Goal: Task Accomplishment & Management: Complete application form

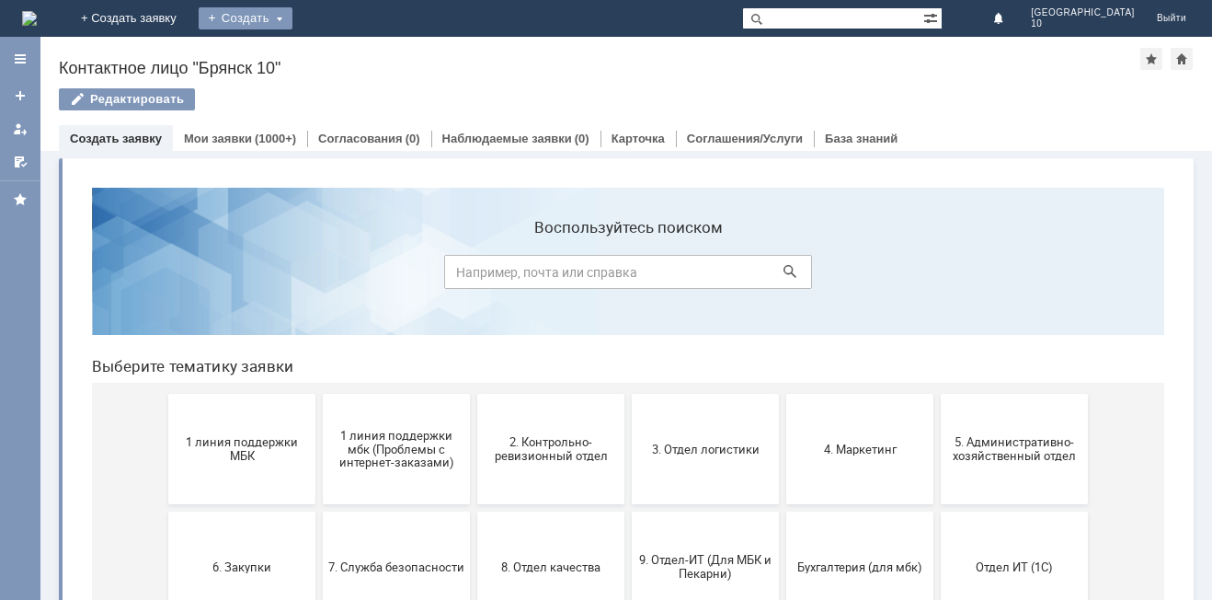
click at [292, 17] on div "Создать" at bounding box center [246, 18] width 94 height 22
click at [342, 57] on link "Заявка" at bounding box center [272, 55] width 140 height 22
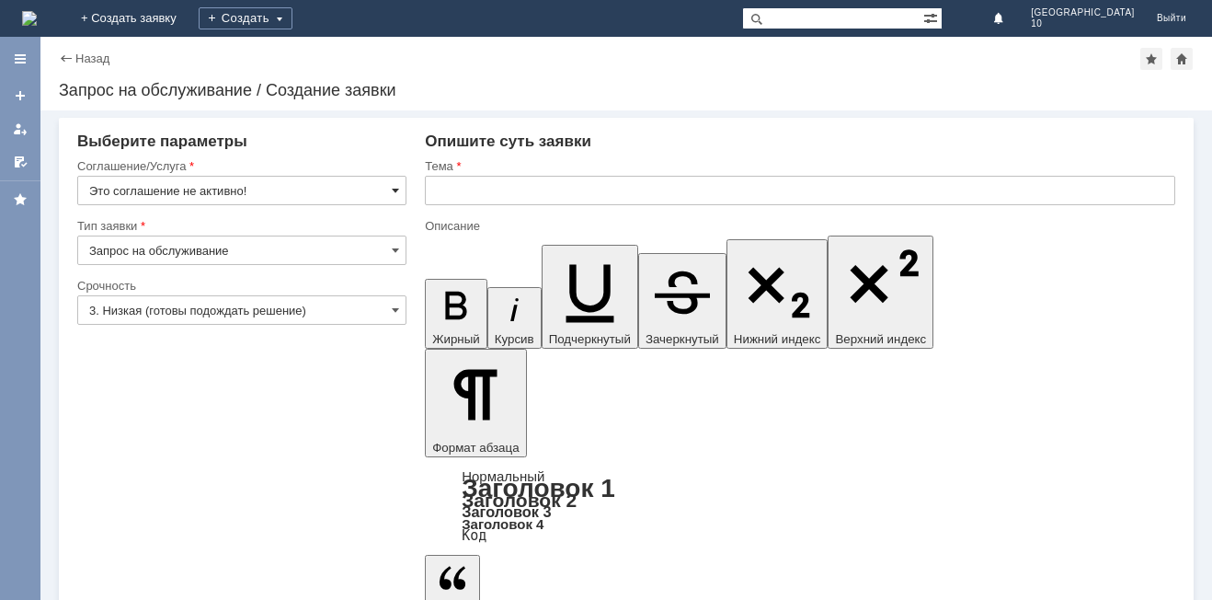
click at [395, 198] on span at bounding box center [395, 190] width 7 height 15
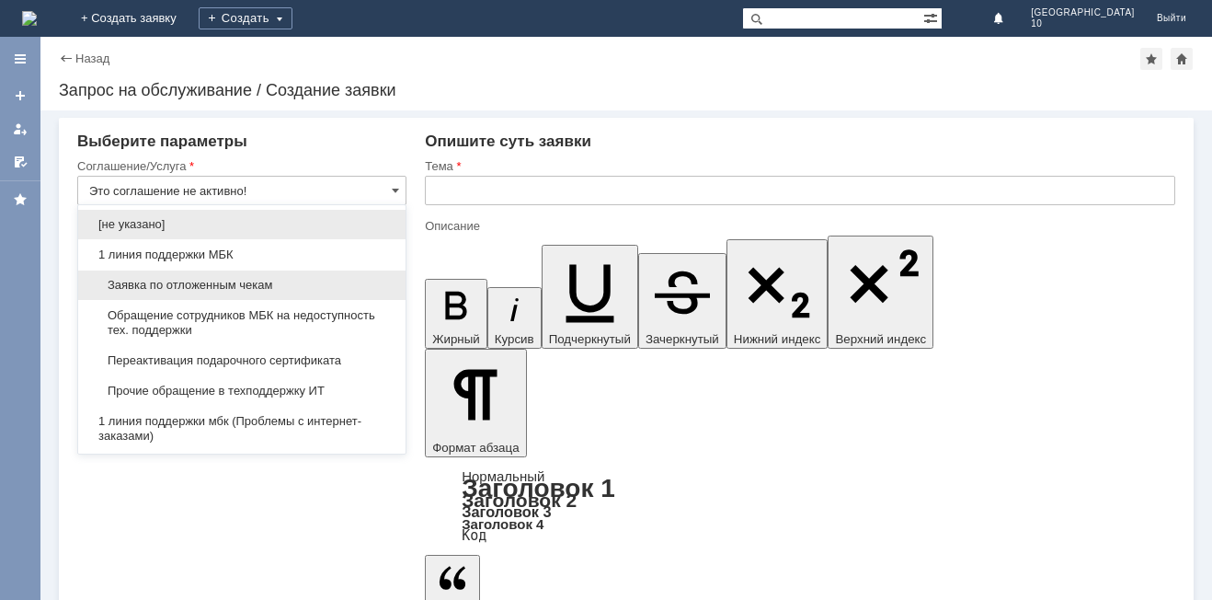
click at [249, 281] on span "Заявка по отложенным чекам" at bounding box center [241, 285] width 305 height 15
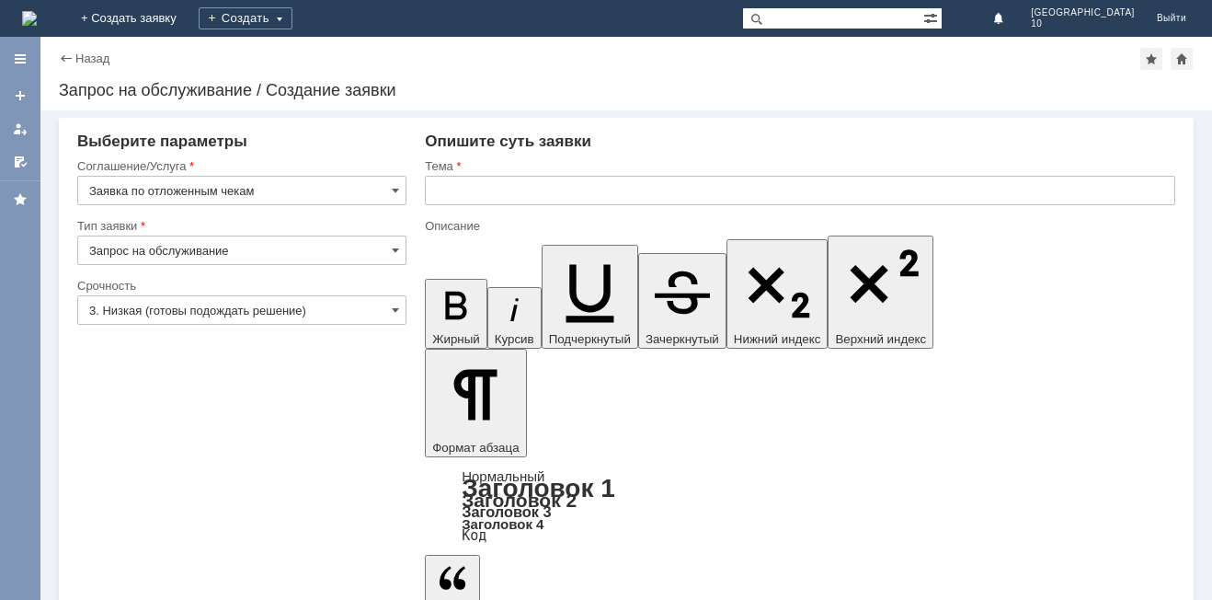
type input "Заявка по отложенным чекам"
click at [397, 313] on span at bounding box center [395, 310] width 7 height 15
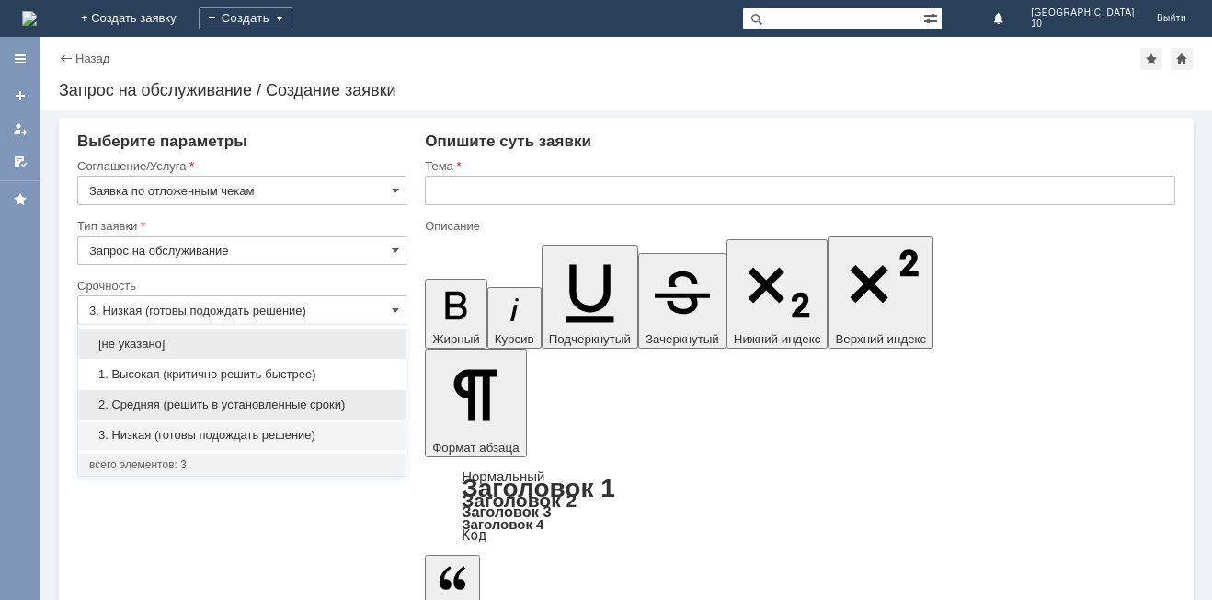
click at [326, 399] on span "2. Средняя (решить в установленные сроки)" at bounding box center [241, 404] width 305 height 15
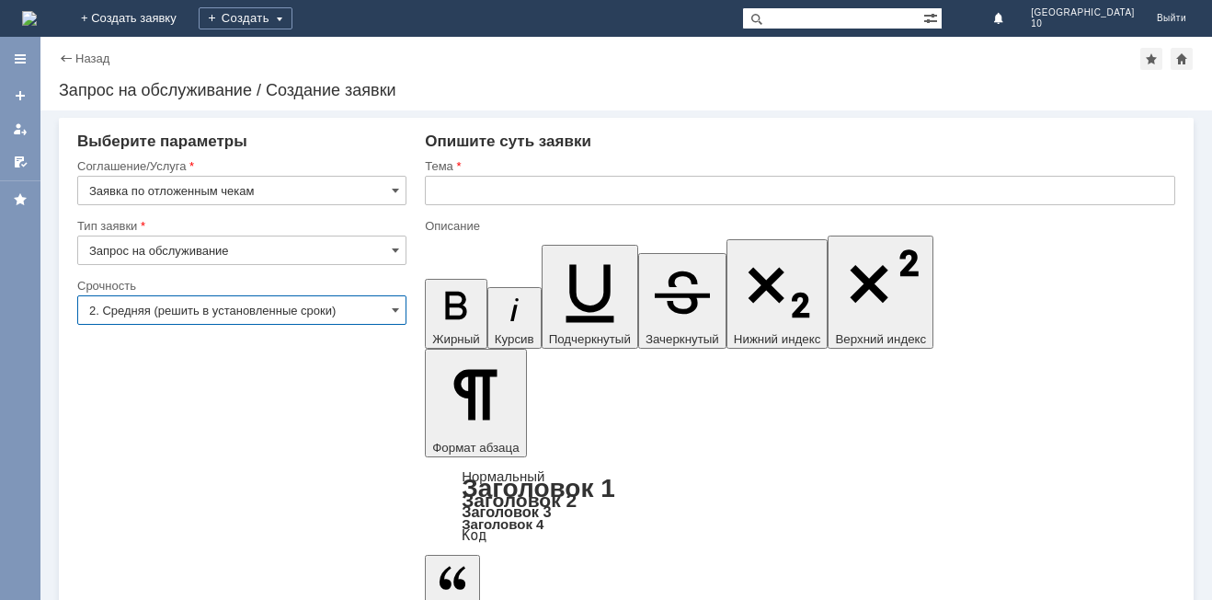
type input "2. Средняя (решить в установленные сроки)"
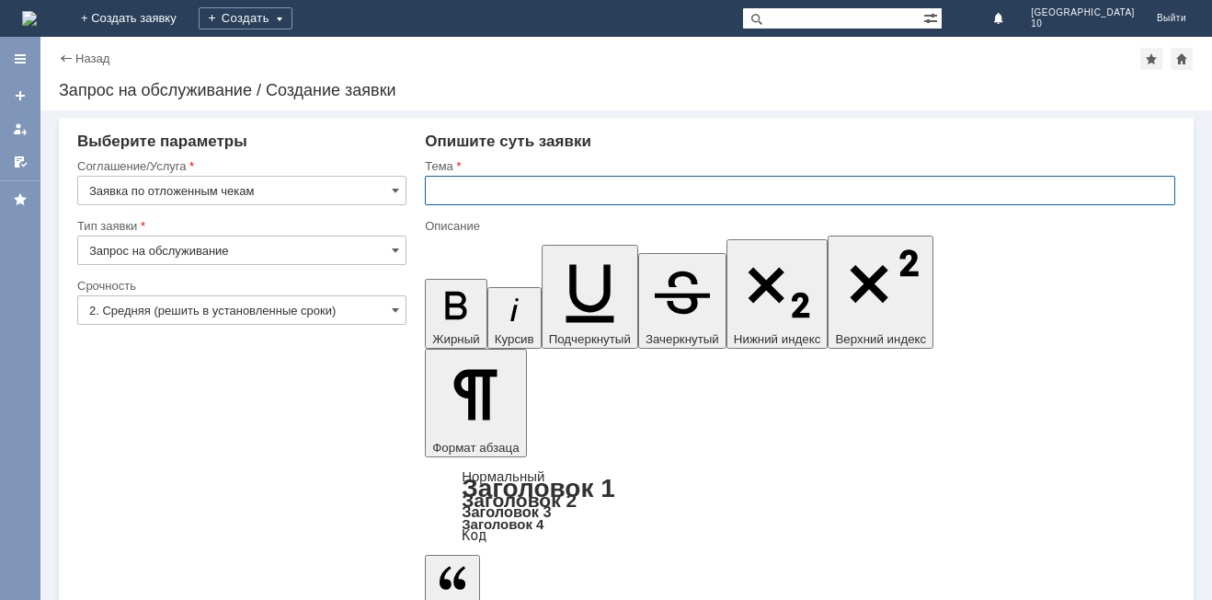
click at [488, 184] on input "text" at bounding box center [800, 190] width 751 height 29
type input "Отложенный чек Брянск 10"
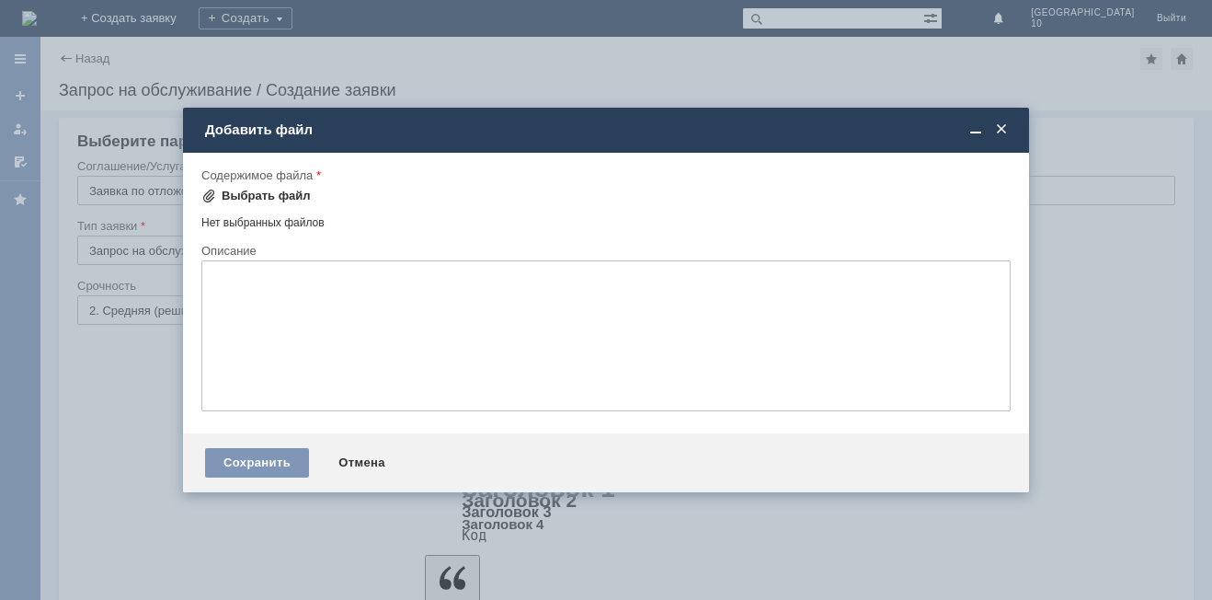
click at [243, 189] on div "Выбрать файл" at bounding box center [266, 196] width 89 height 15
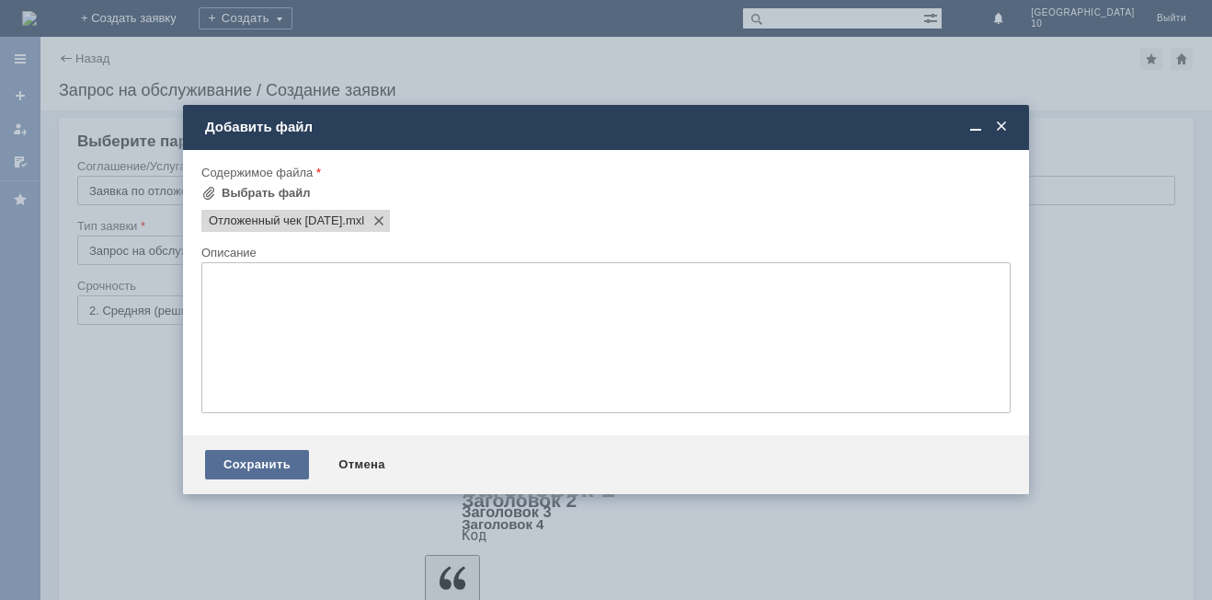
click at [265, 471] on div "Сохранить" at bounding box center [257, 464] width 104 height 29
